Goal: Check status: Check status

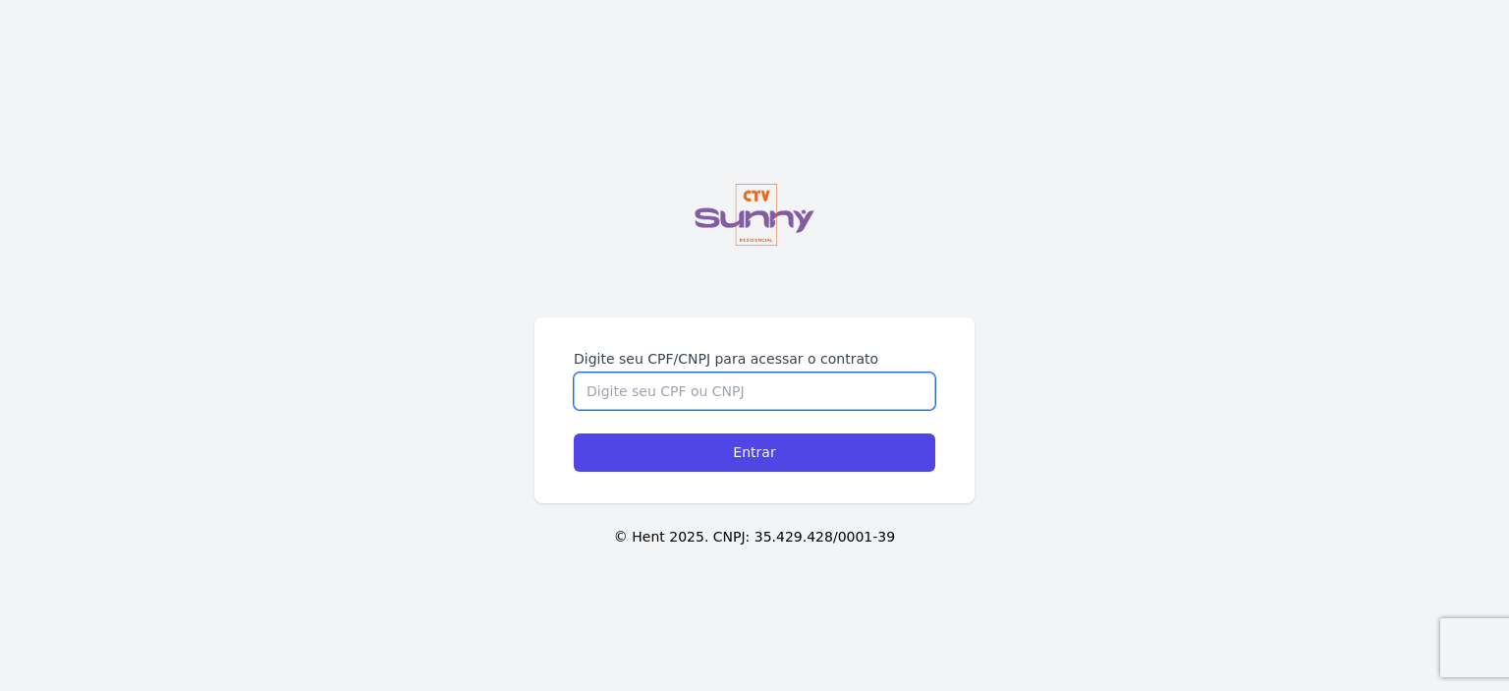
click at [732, 390] on input "Digite seu CPF/CNPJ para acessar o contrato" at bounding box center [754, 390] width 361 height 37
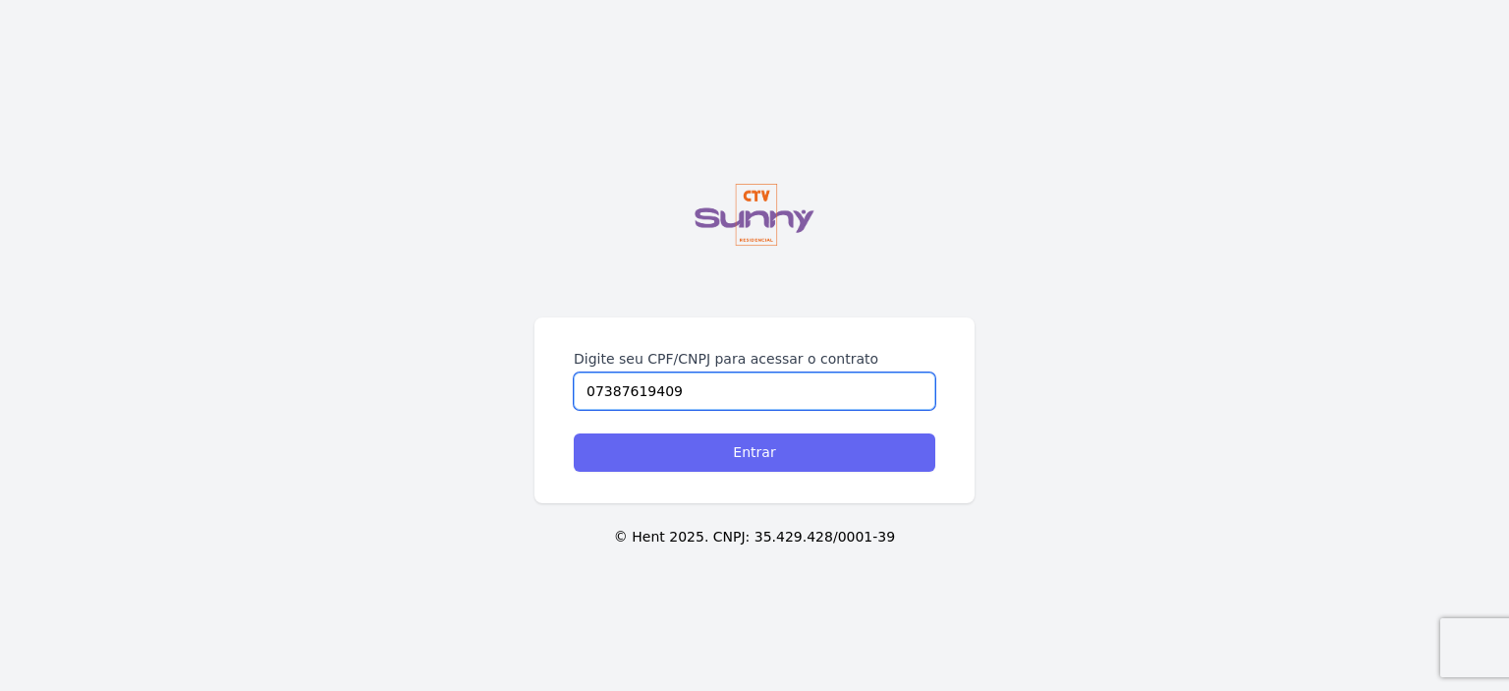
type input "07387619409"
click at [739, 446] on input "Entrar" at bounding box center [754, 452] width 361 height 38
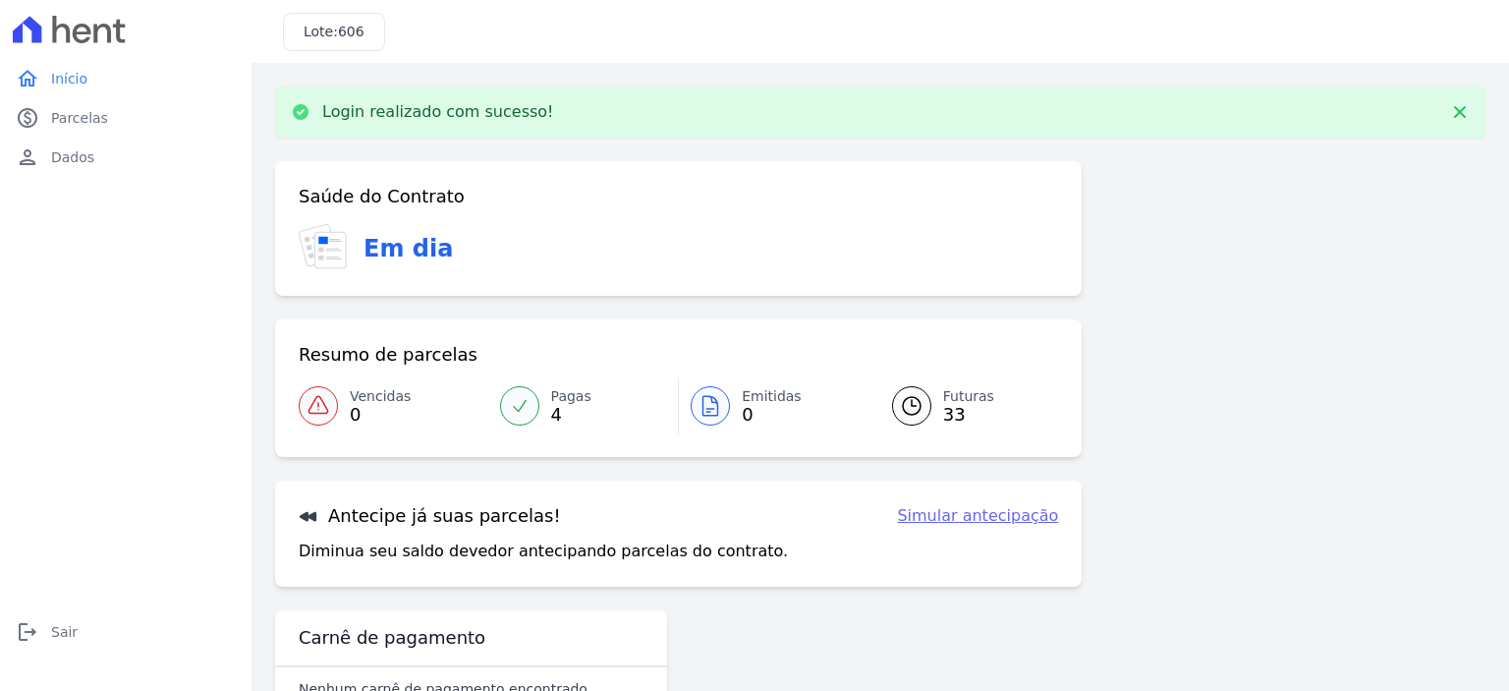
scroll to position [58, 0]
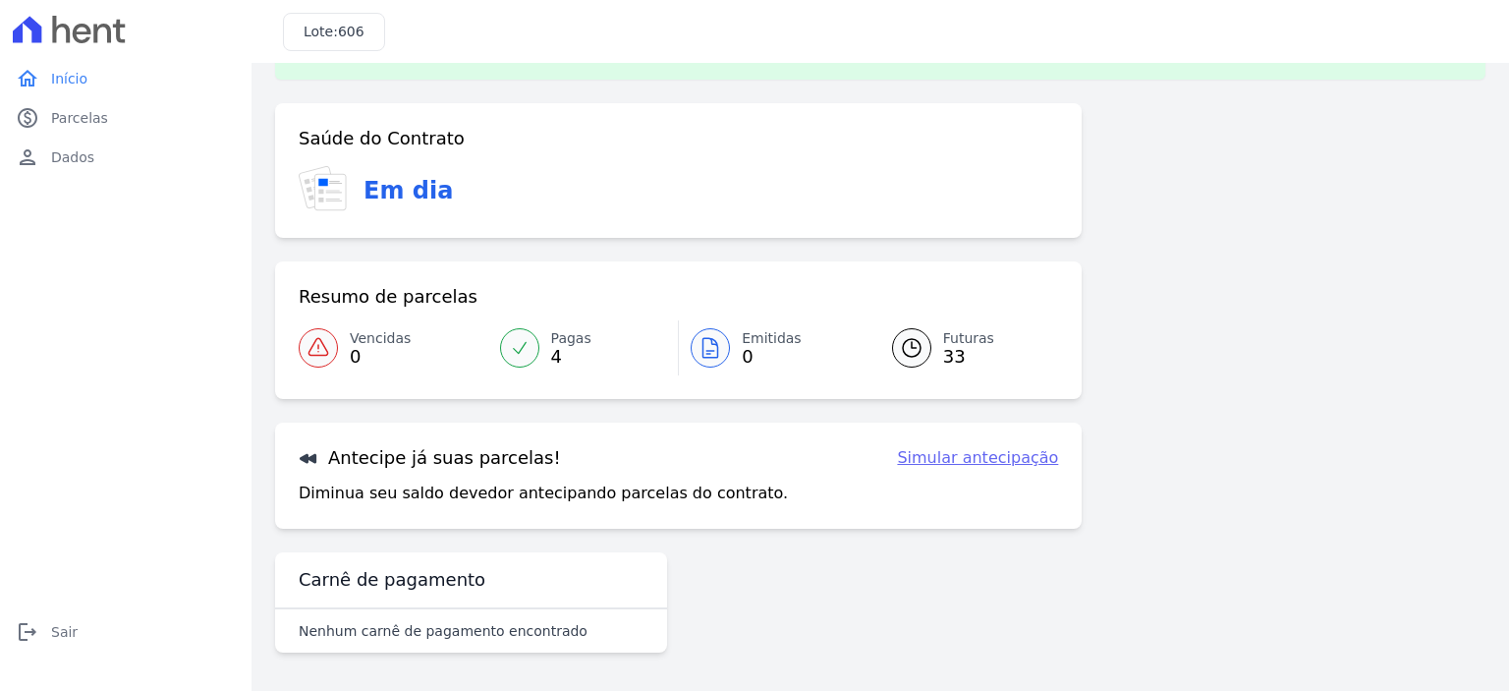
click at [943, 349] on span "33" at bounding box center [968, 357] width 51 height 16
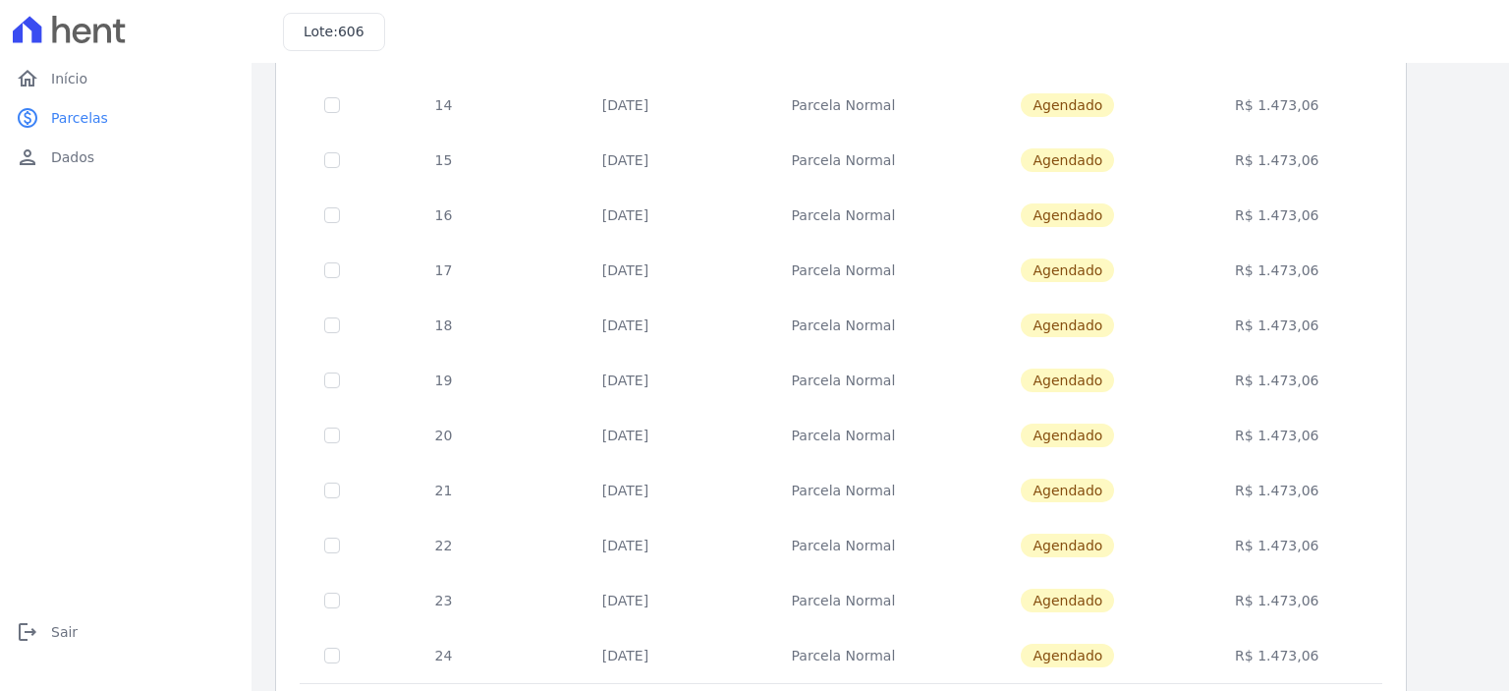
scroll to position [789, 0]
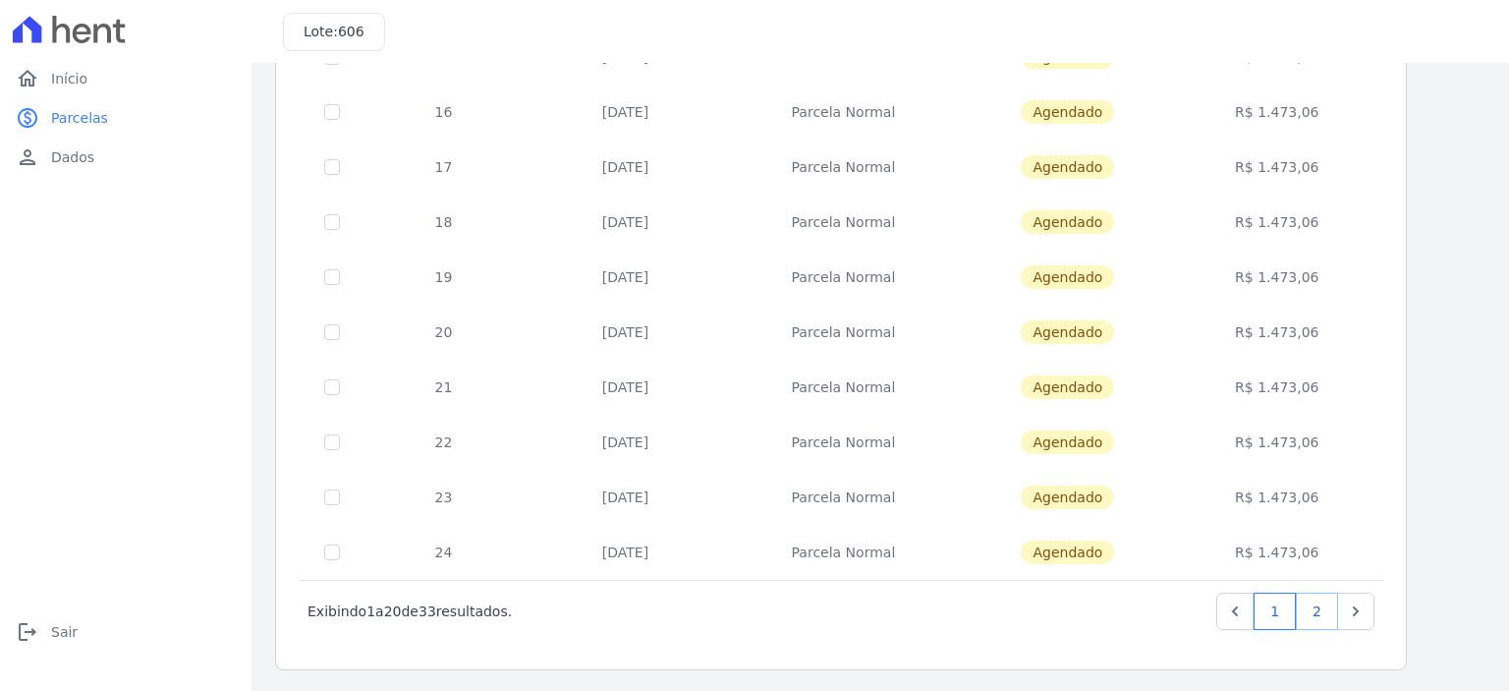
click at [1318, 608] on link "2" at bounding box center [1317, 610] width 42 height 37
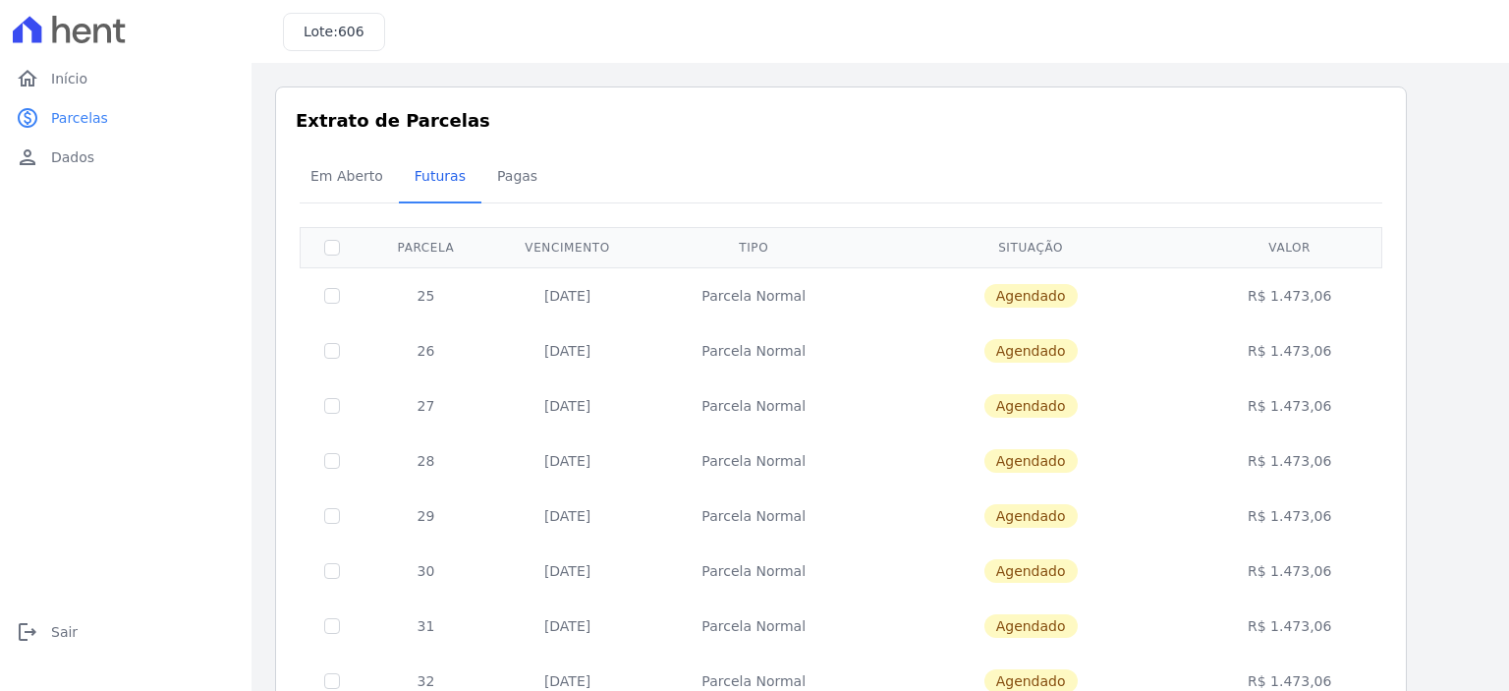
scroll to position [404, 0]
